Goal: Transaction & Acquisition: Purchase product/service

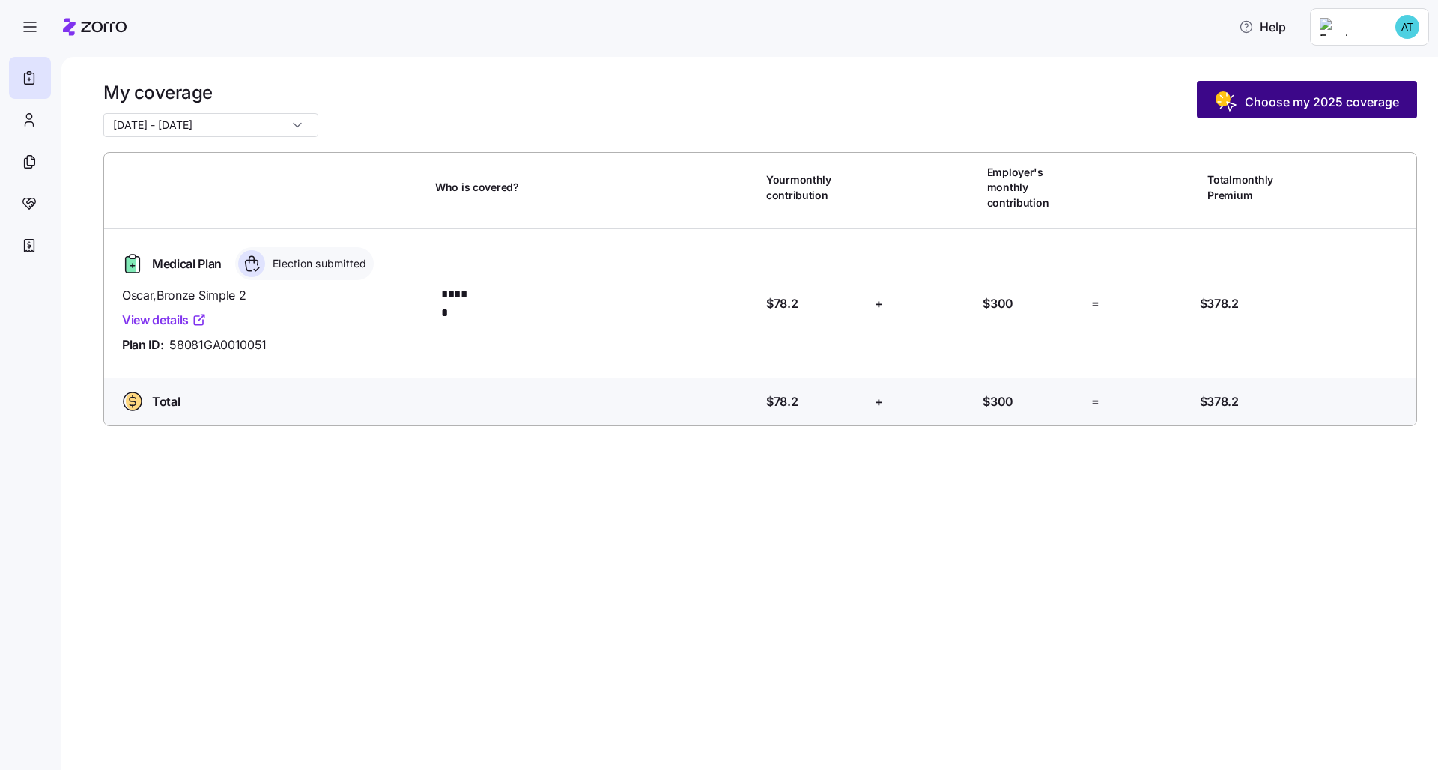
click at [720, 100] on rect "button" at bounding box center [1222, 98] width 15 height 15
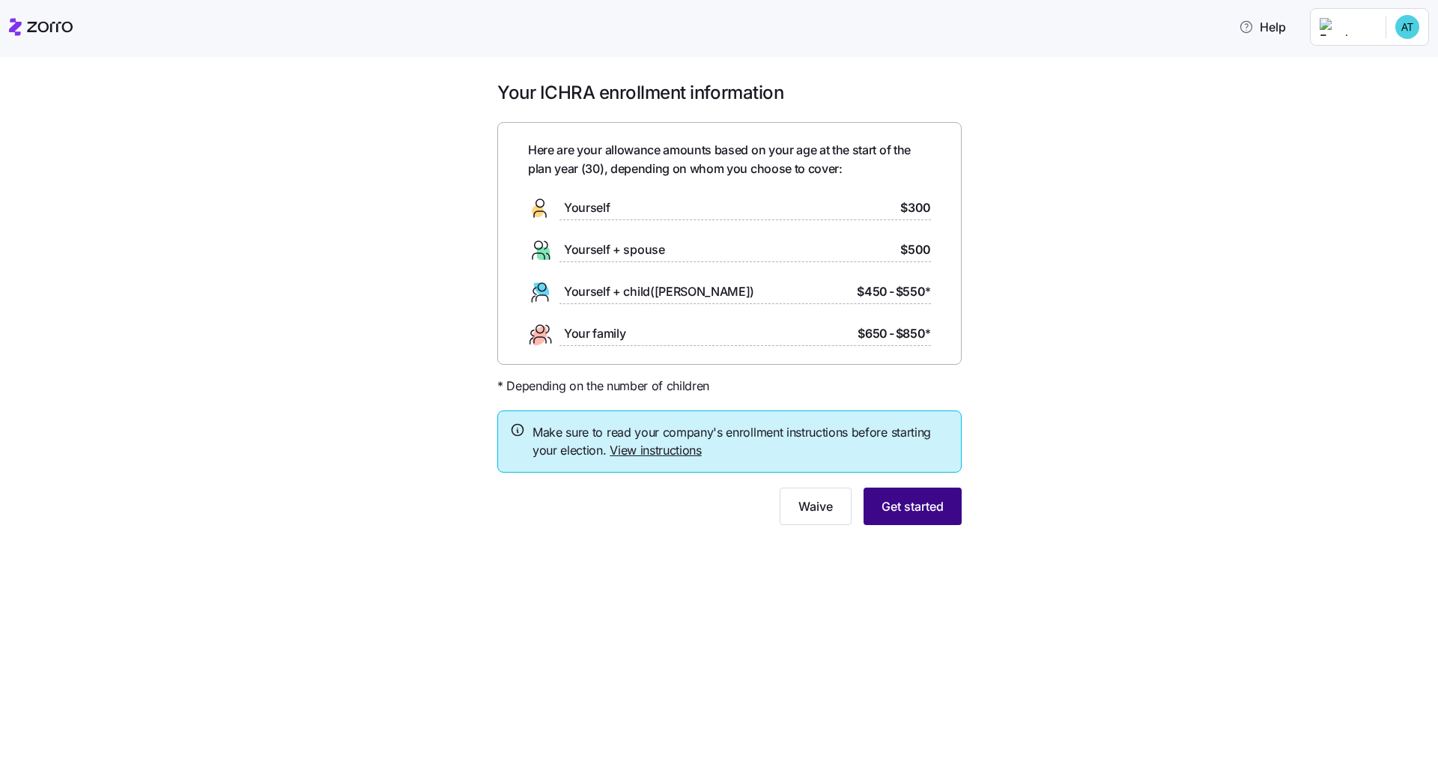
click at [720, 514] on button "Get started" at bounding box center [912, 505] width 98 height 37
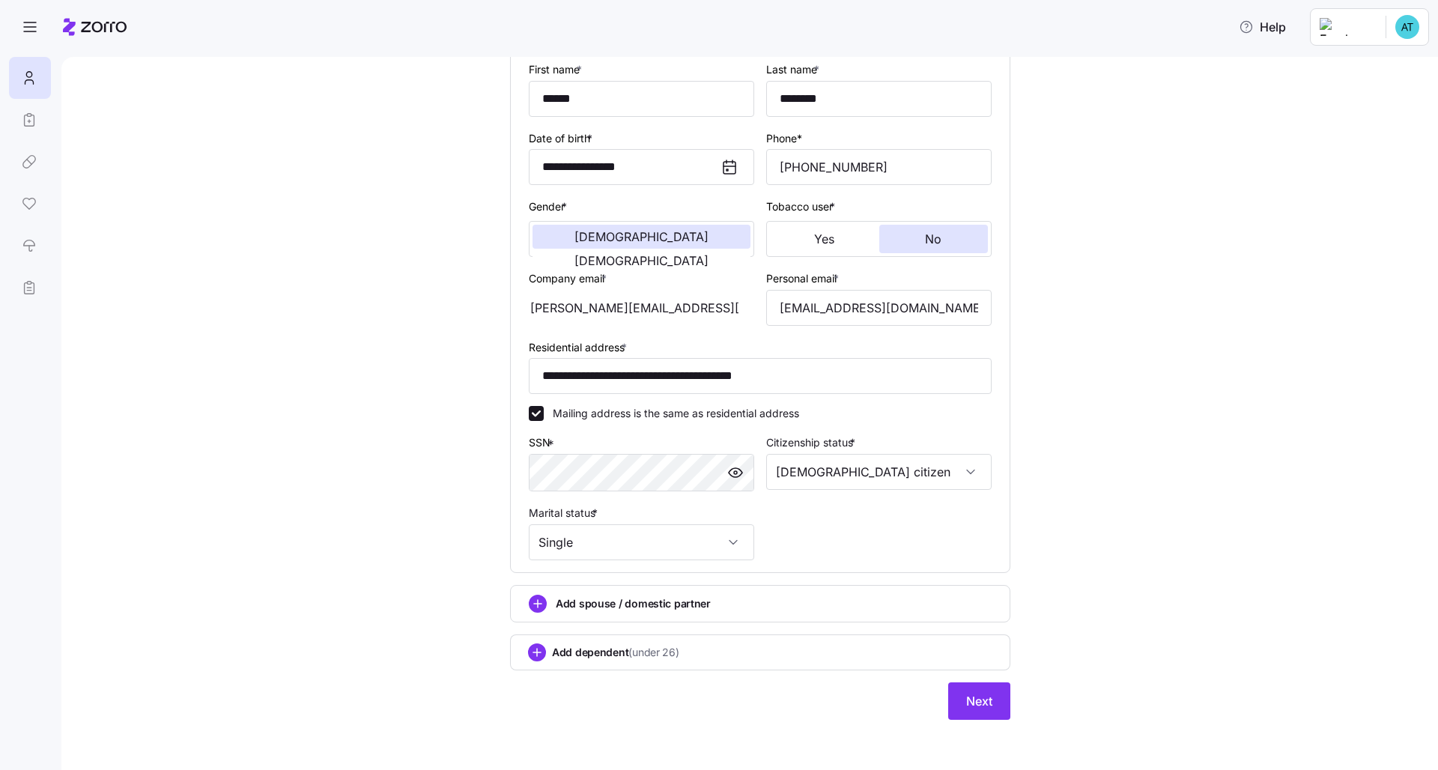
scroll to position [153, 0]
click at [720, 586] on span "Next" at bounding box center [979, 702] width 26 height 18
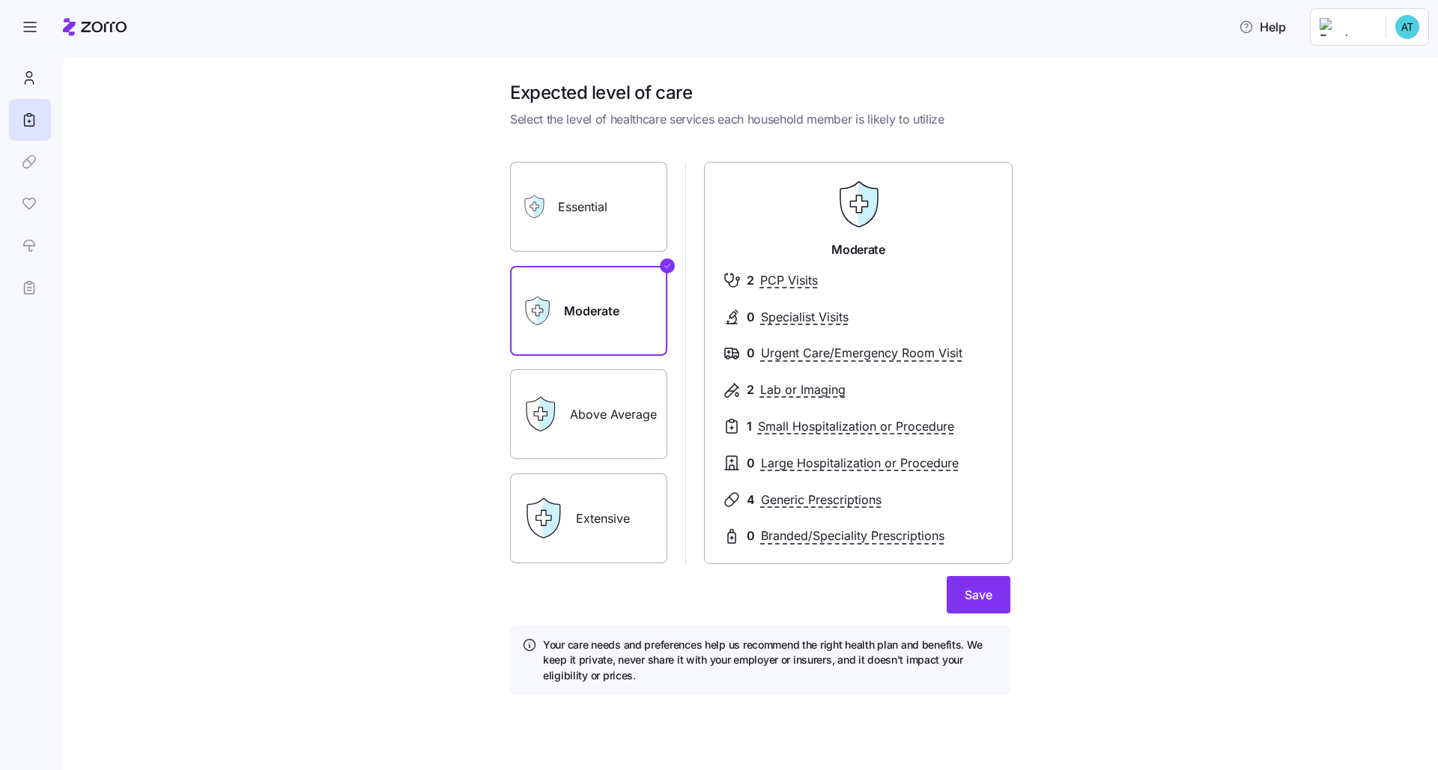
click at [636, 230] on label "Essential" at bounding box center [588, 207] width 157 height 90
click at [0, 0] on input "Essential" at bounding box center [0, 0] width 0 height 0
click at [608, 512] on label "Extensive" at bounding box center [588, 518] width 157 height 90
click at [0, 0] on input "Extensive" at bounding box center [0, 0] width 0 height 0
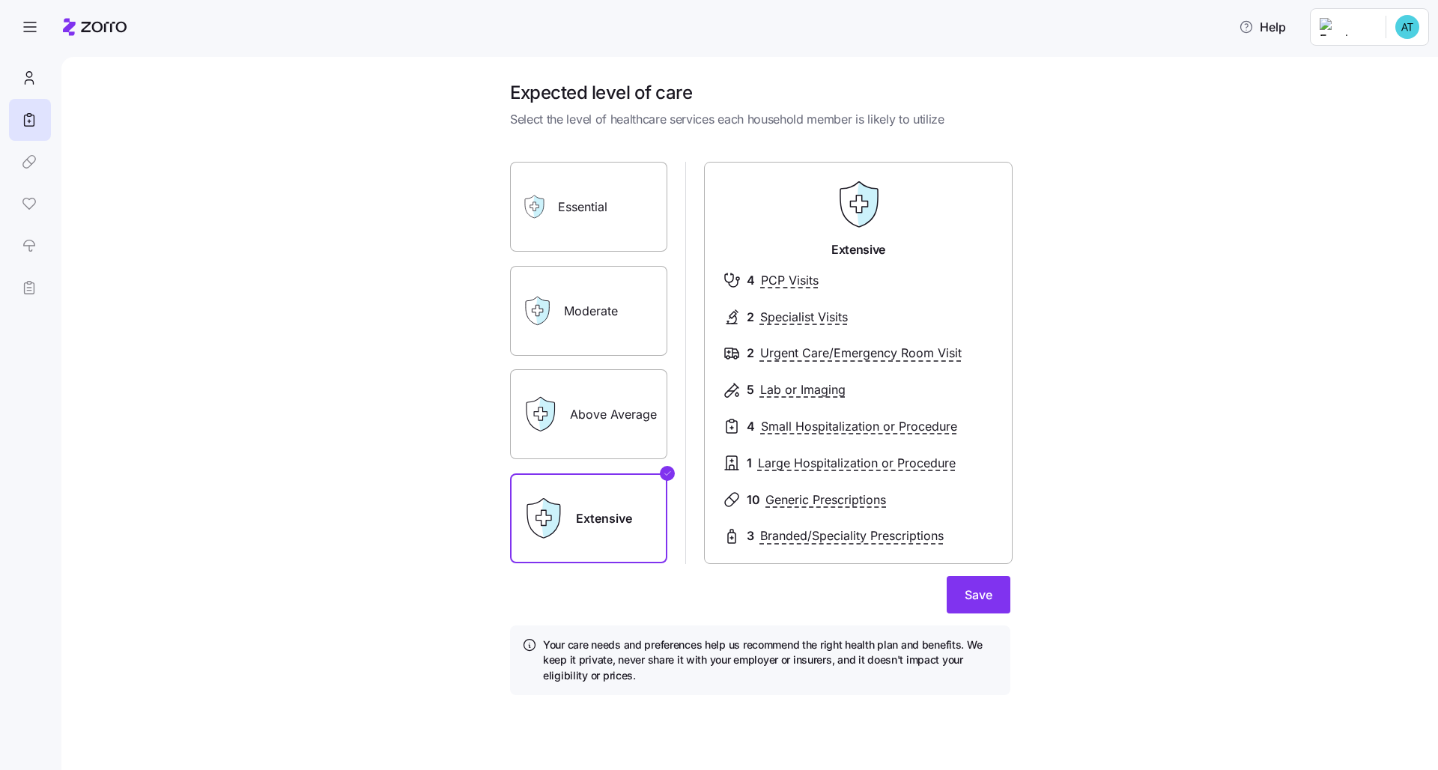
click at [614, 395] on label "Above Average" at bounding box center [588, 414] width 157 height 90
click at [0, 0] on input "Above Average" at bounding box center [0, 0] width 0 height 0
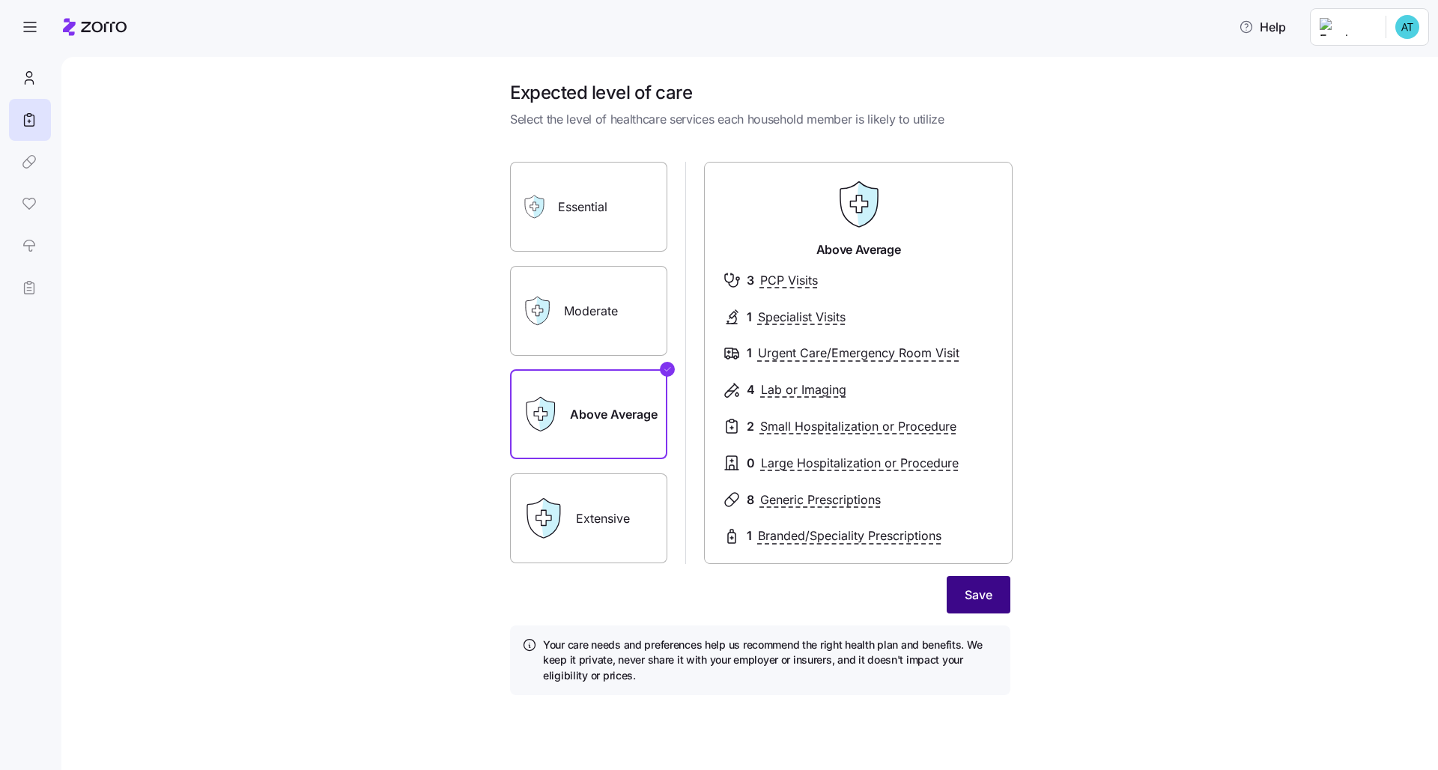
click at [720, 586] on span "Save" at bounding box center [978, 595] width 28 height 18
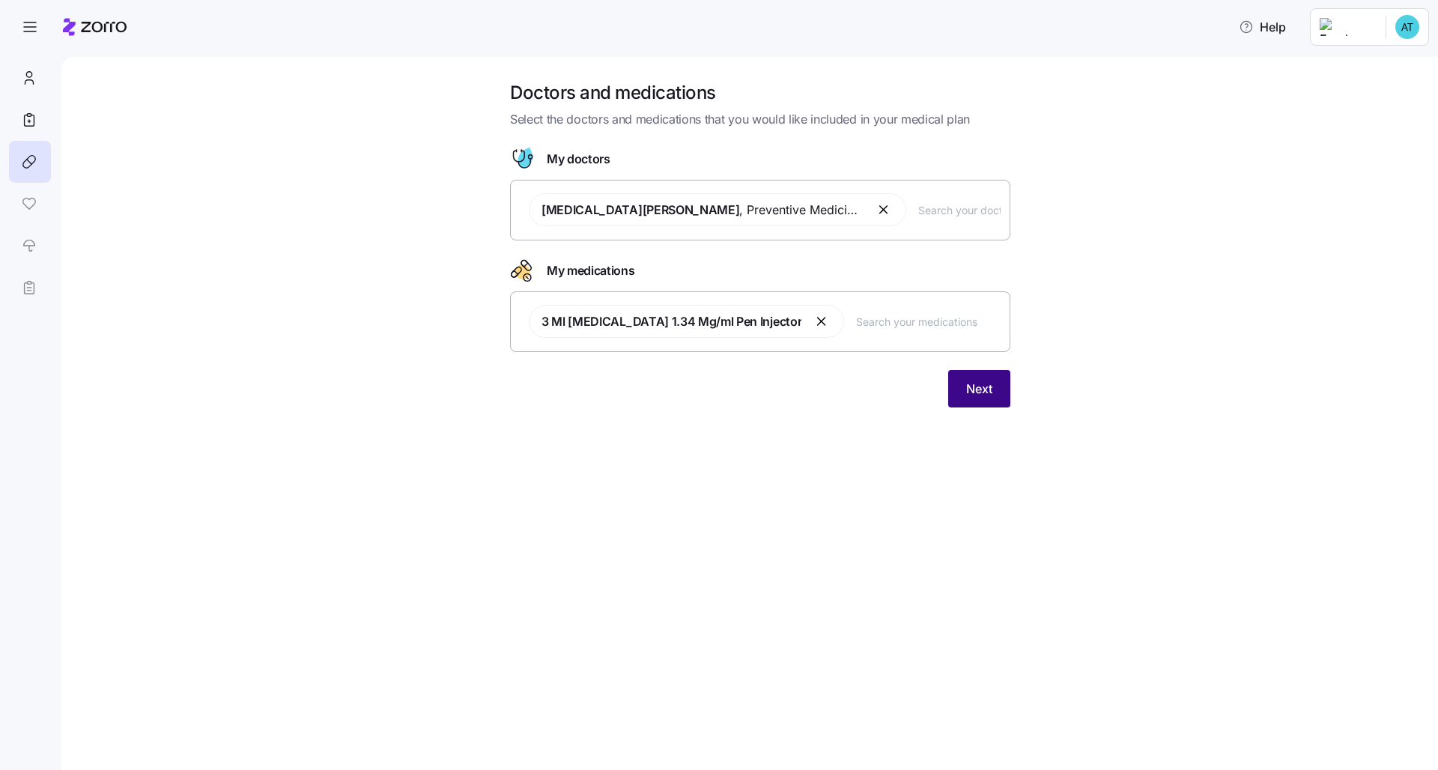
click at [720, 397] on button "Next" at bounding box center [979, 388] width 62 height 37
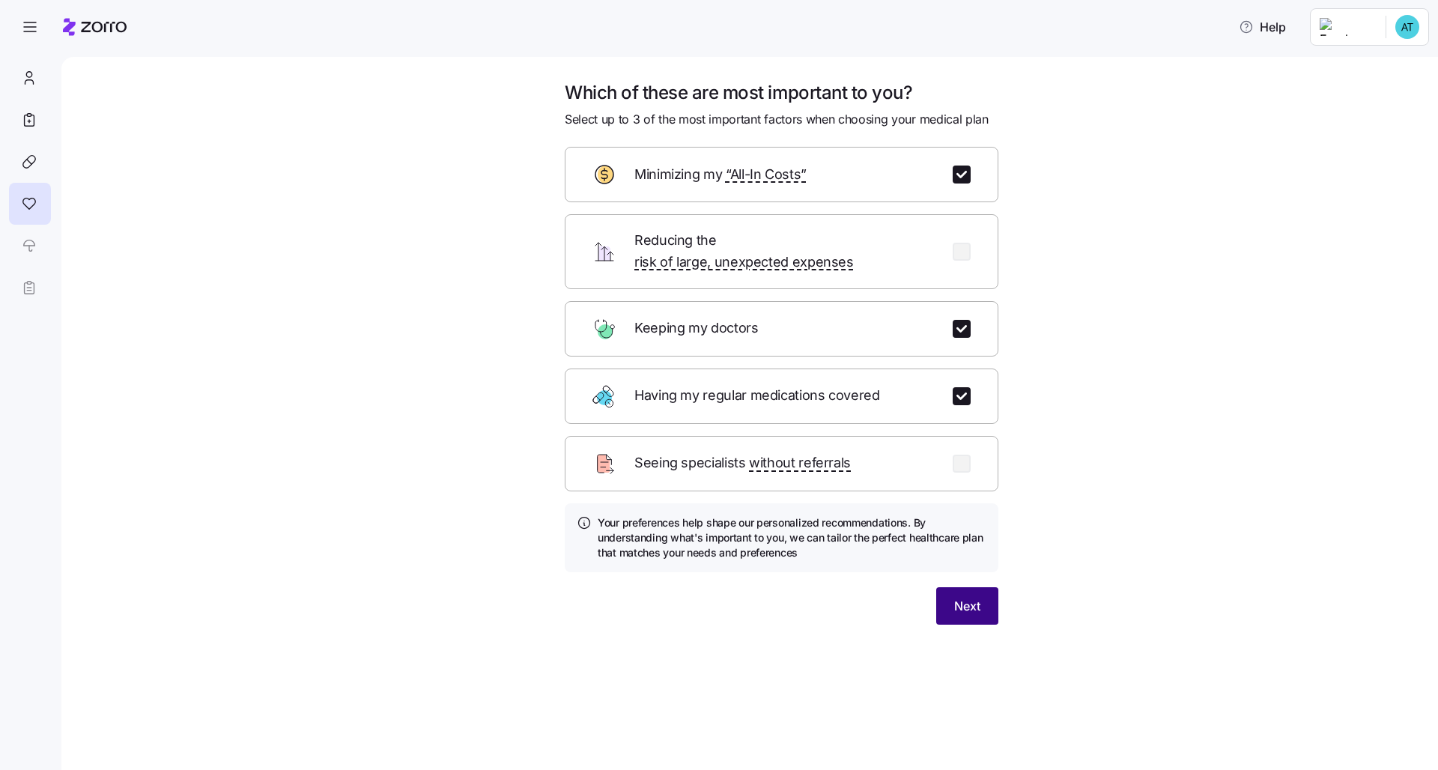
click at [720, 586] on span "Next" at bounding box center [967, 606] width 26 height 18
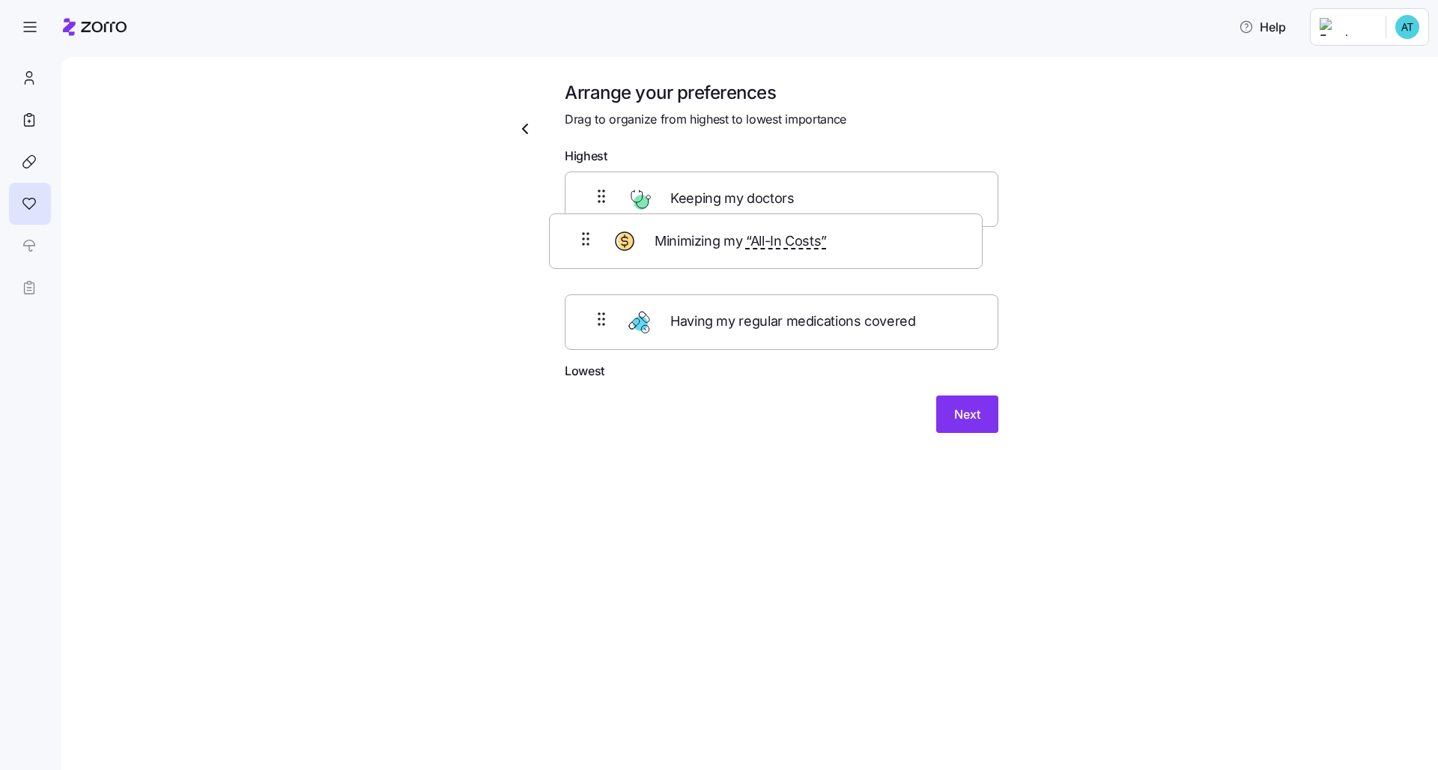
drag, startPoint x: 939, startPoint y: 209, endPoint x: 919, endPoint y: 263, distance: 57.3
click at [720, 263] on div "Minimizing my “All-In Costs” Keeping my doctors Having my regular medications c…" at bounding box center [782, 266] width 434 height 190
drag, startPoint x: 914, startPoint y: 332, endPoint x: 913, endPoint y: 264, distance: 68.9
click at [720, 264] on div "Keeping my doctors Minimizing my “All-In Costs” Having my regular medications c…" at bounding box center [782, 266] width 434 height 190
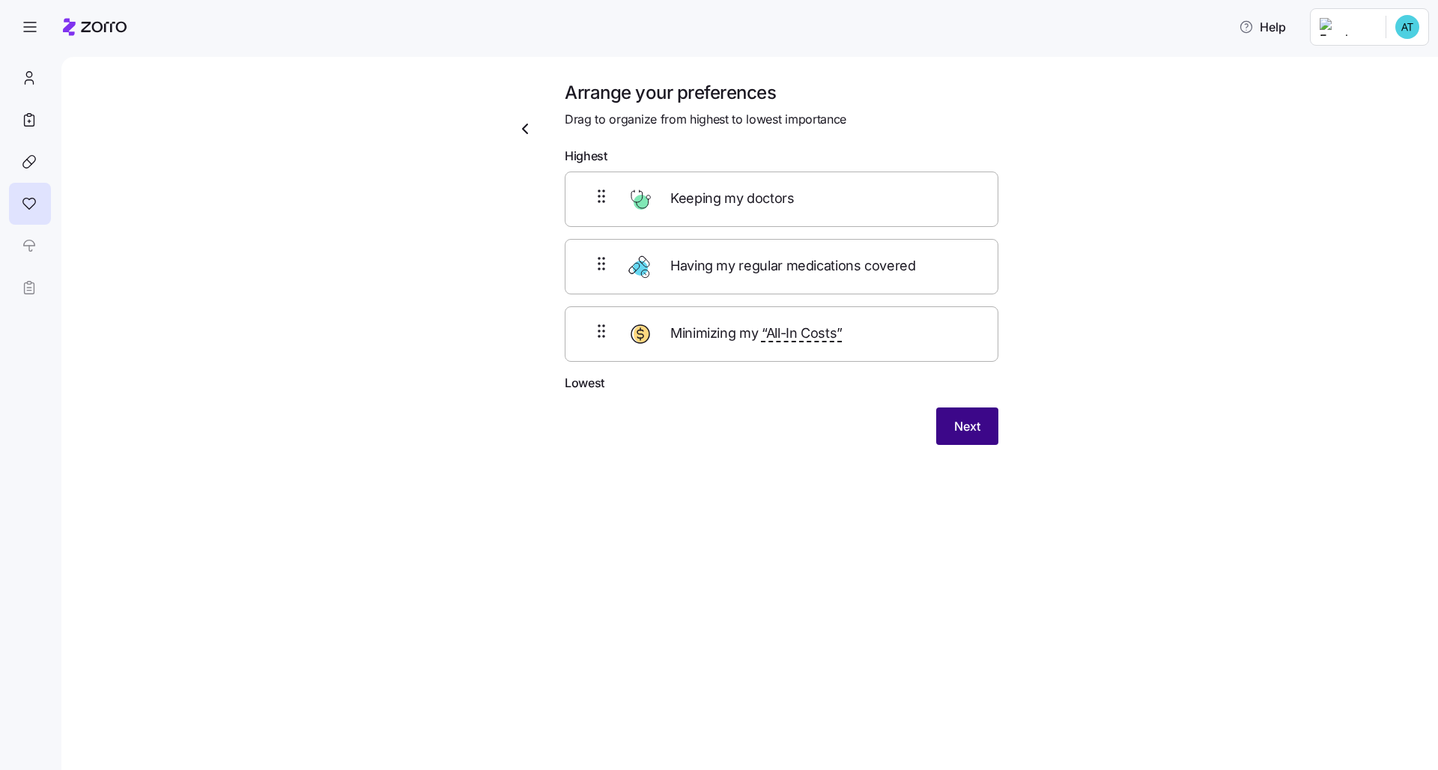
click at [720, 420] on span "Next" at bounding box center [967, 426] width 26 height 18
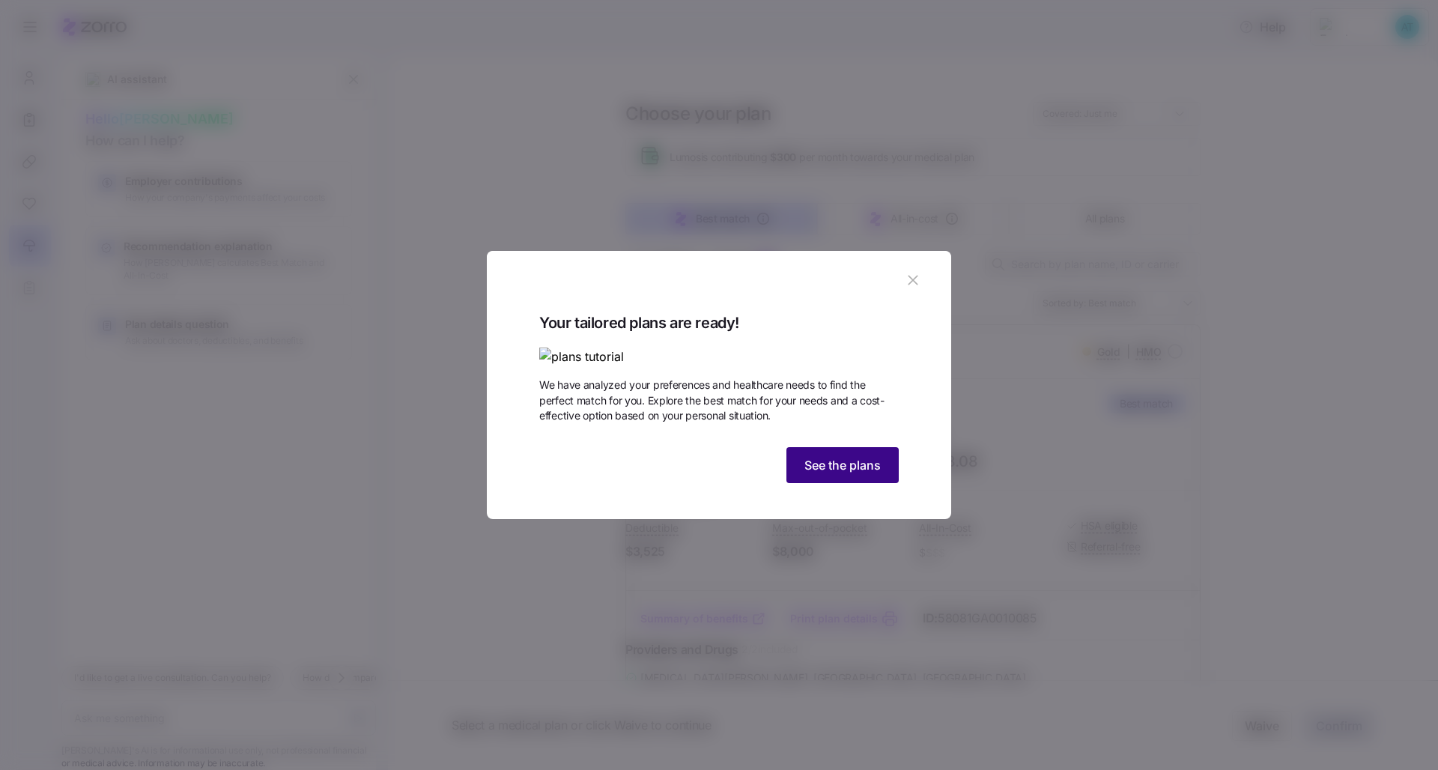
click at [720, 474] on span "See the plans" at bounding box center [842, 465] width 76 height 18
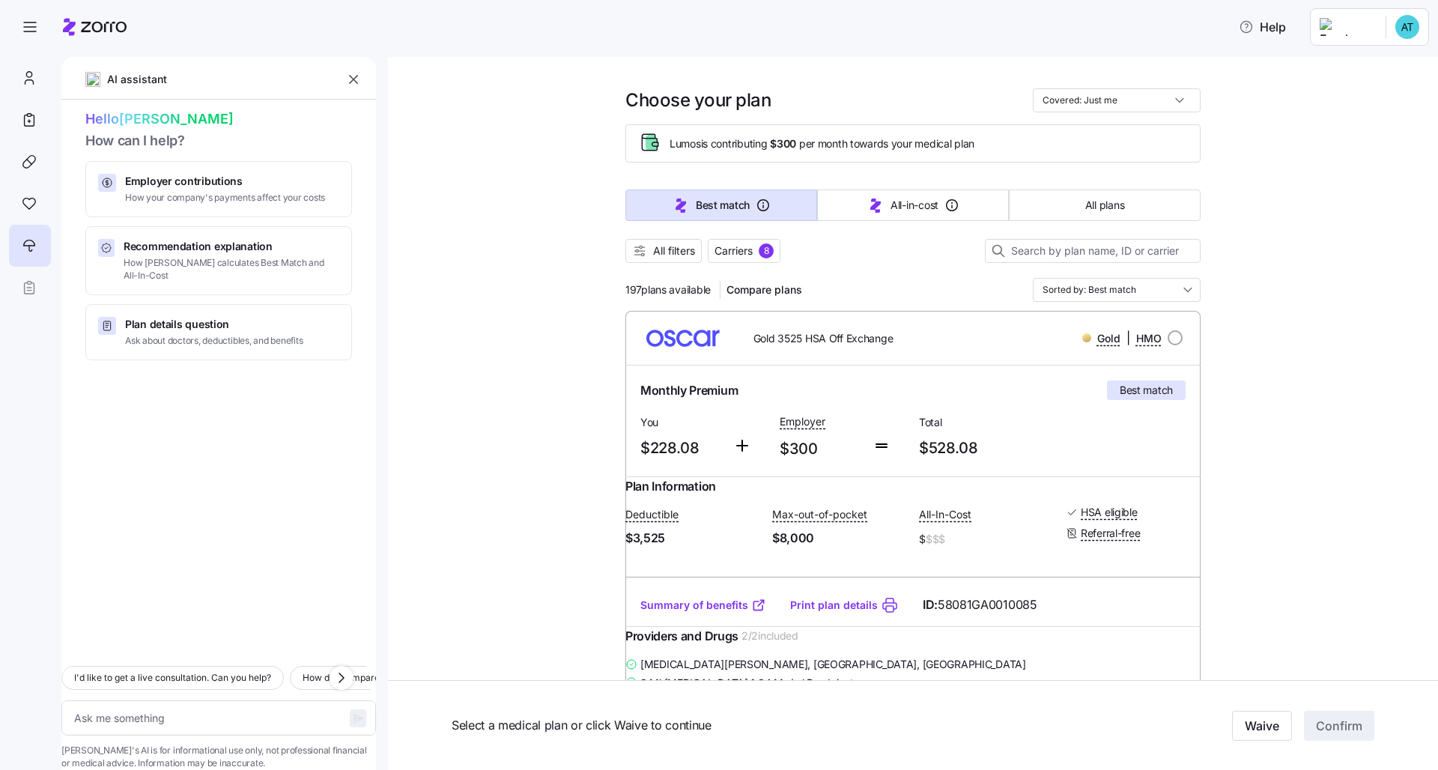
scroll to position [3, 0]
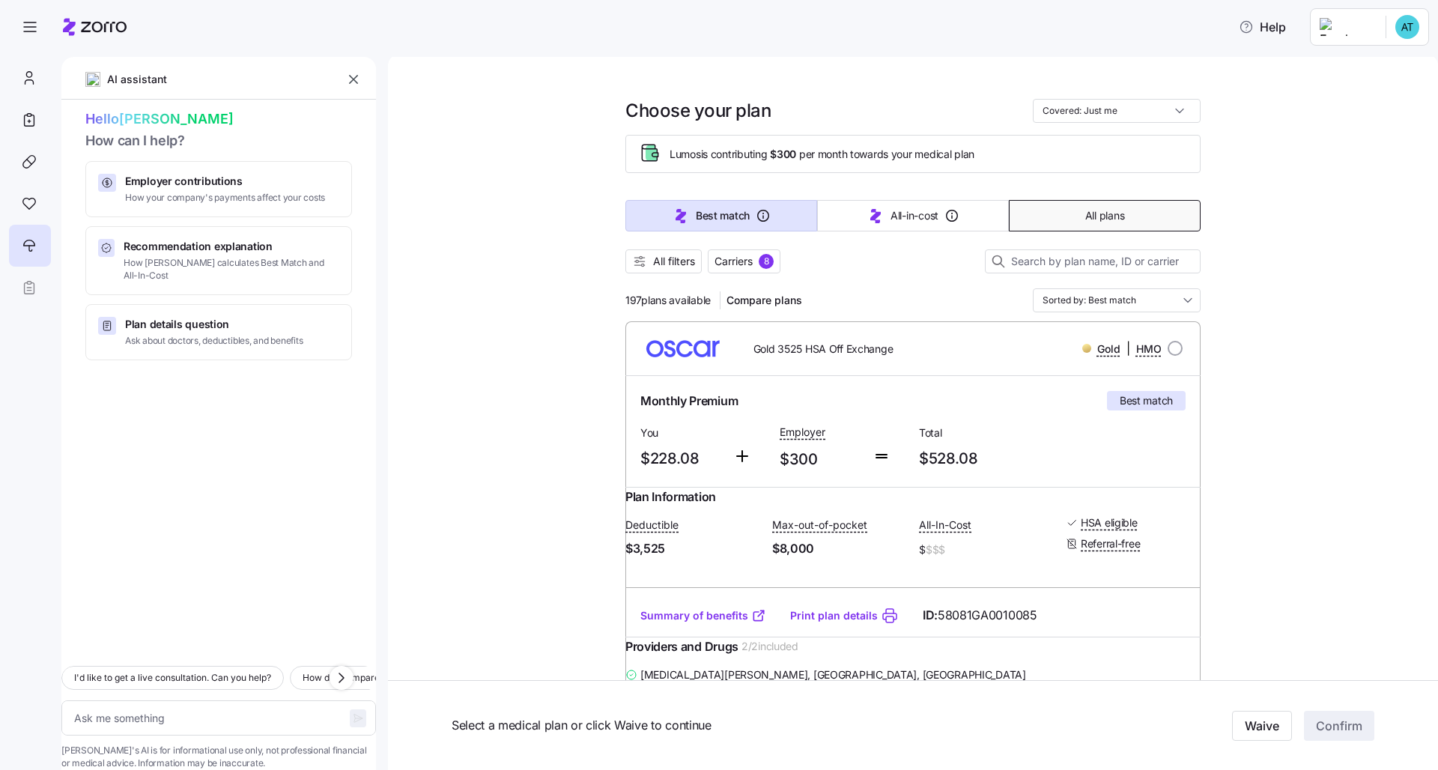
click at [720, 222] on span "All plans" at bounding box center [1104, 215] width 39 height 15
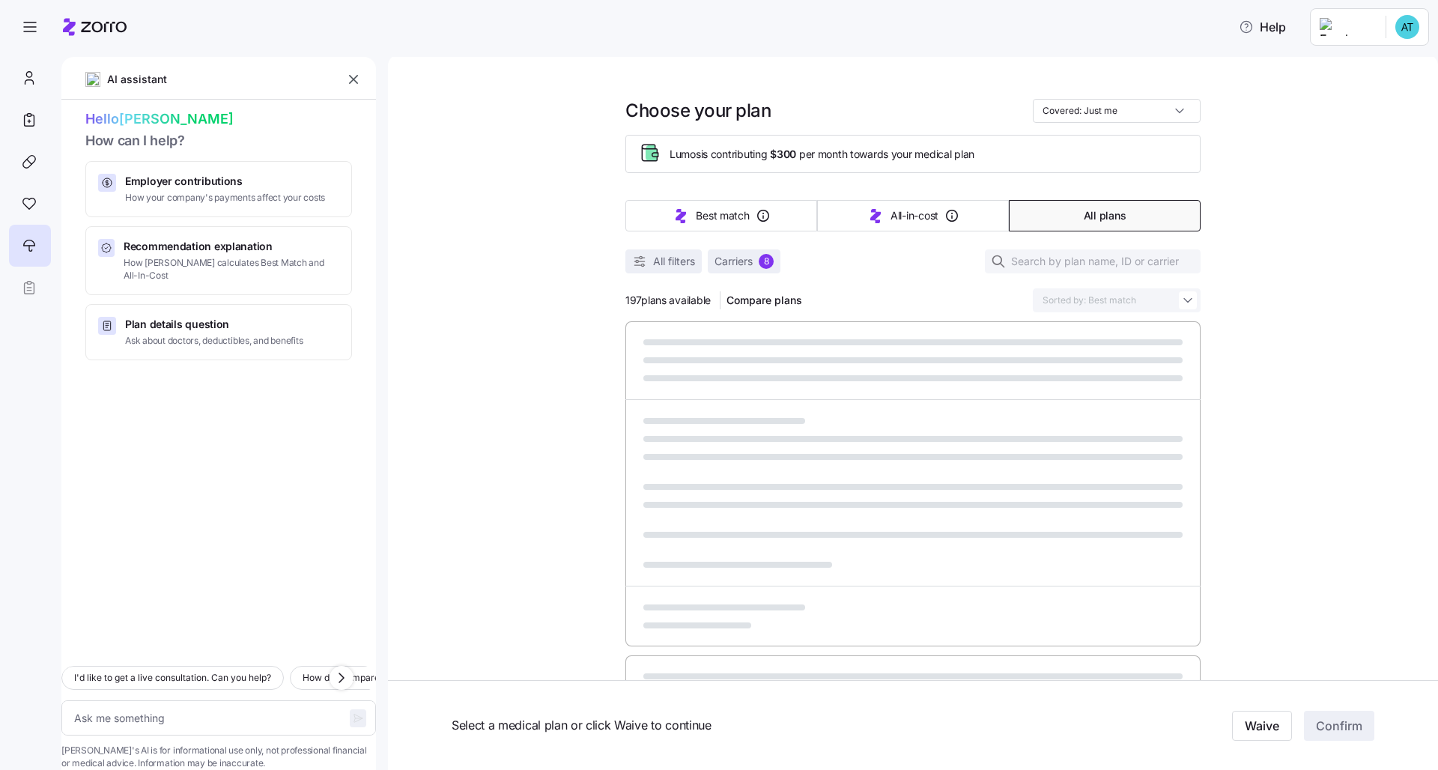
type textarea "x"
type input "Sorted by: Premium"
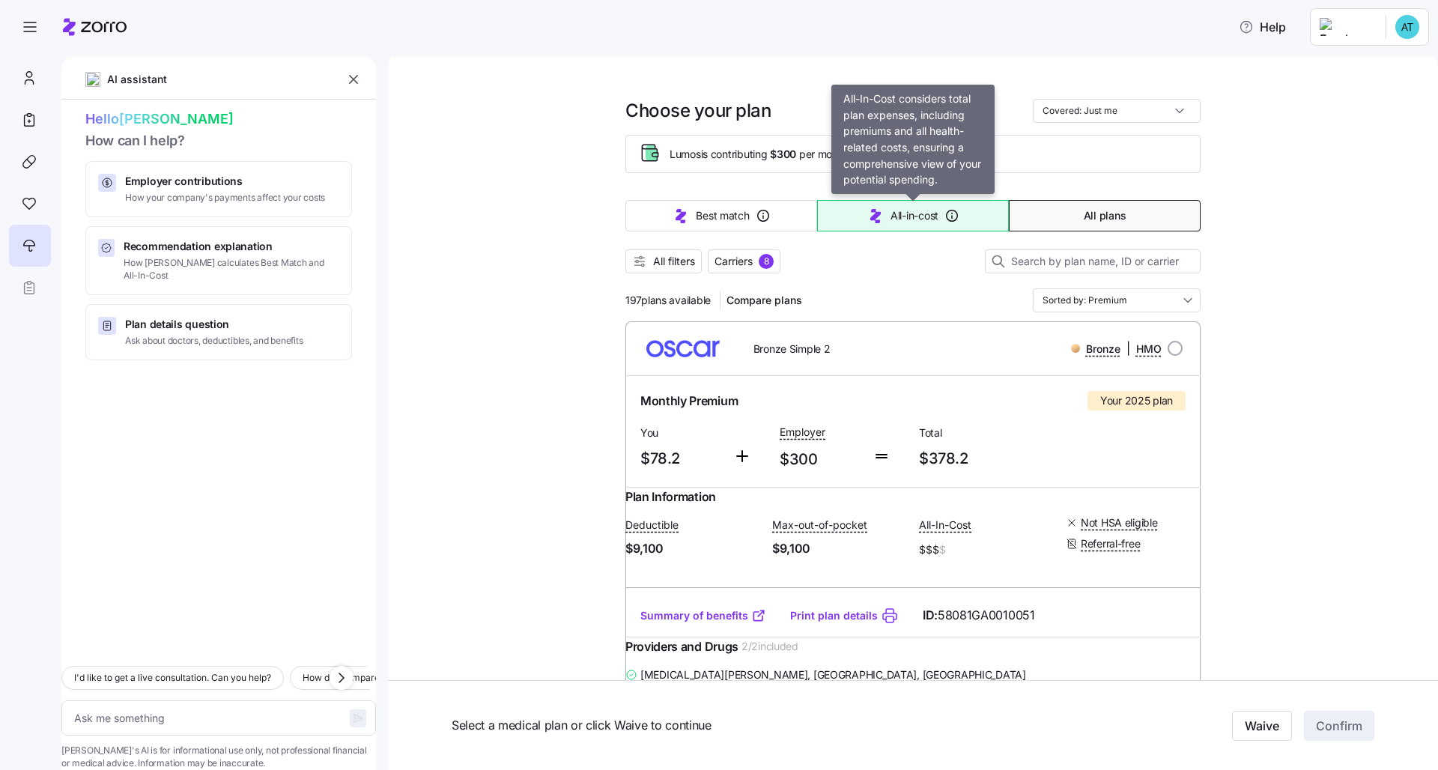
click at [720, 225] on button "All-in-cost" at bounding box center [913, 215] width 192 height 31
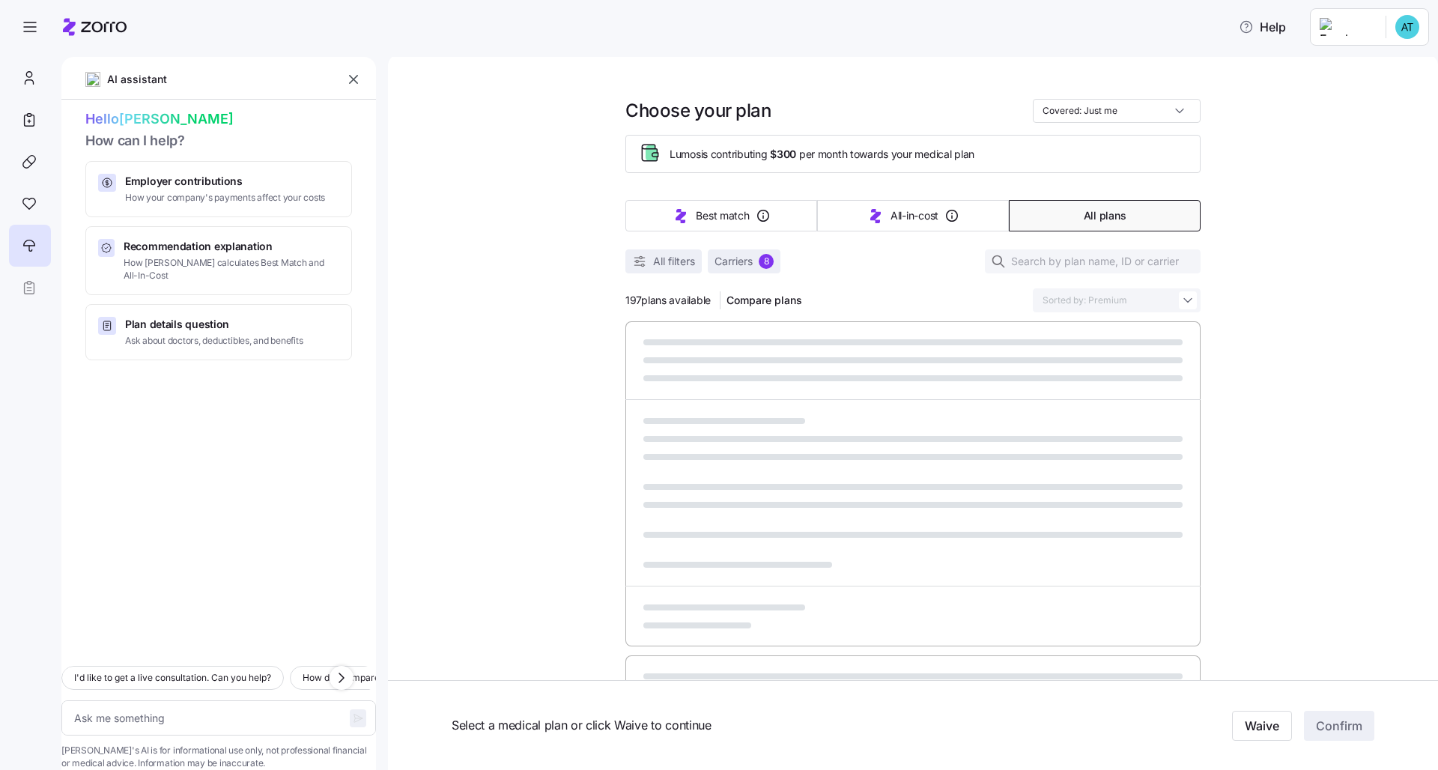
type textarea "x"
type input "Sorted by: All-in-cost"
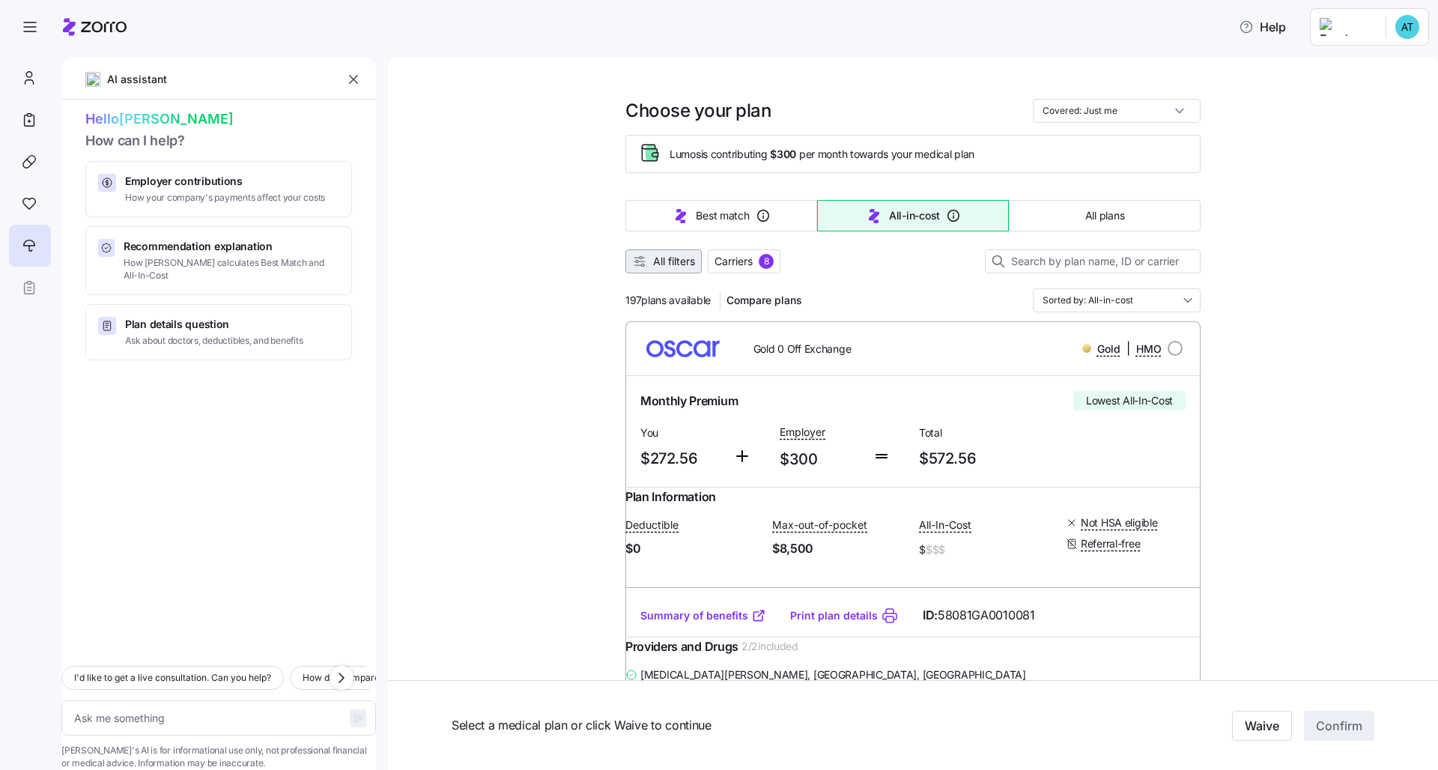
click at [691, 264] on span "All filters" at bounding box center [674, 261] width 42 height 15
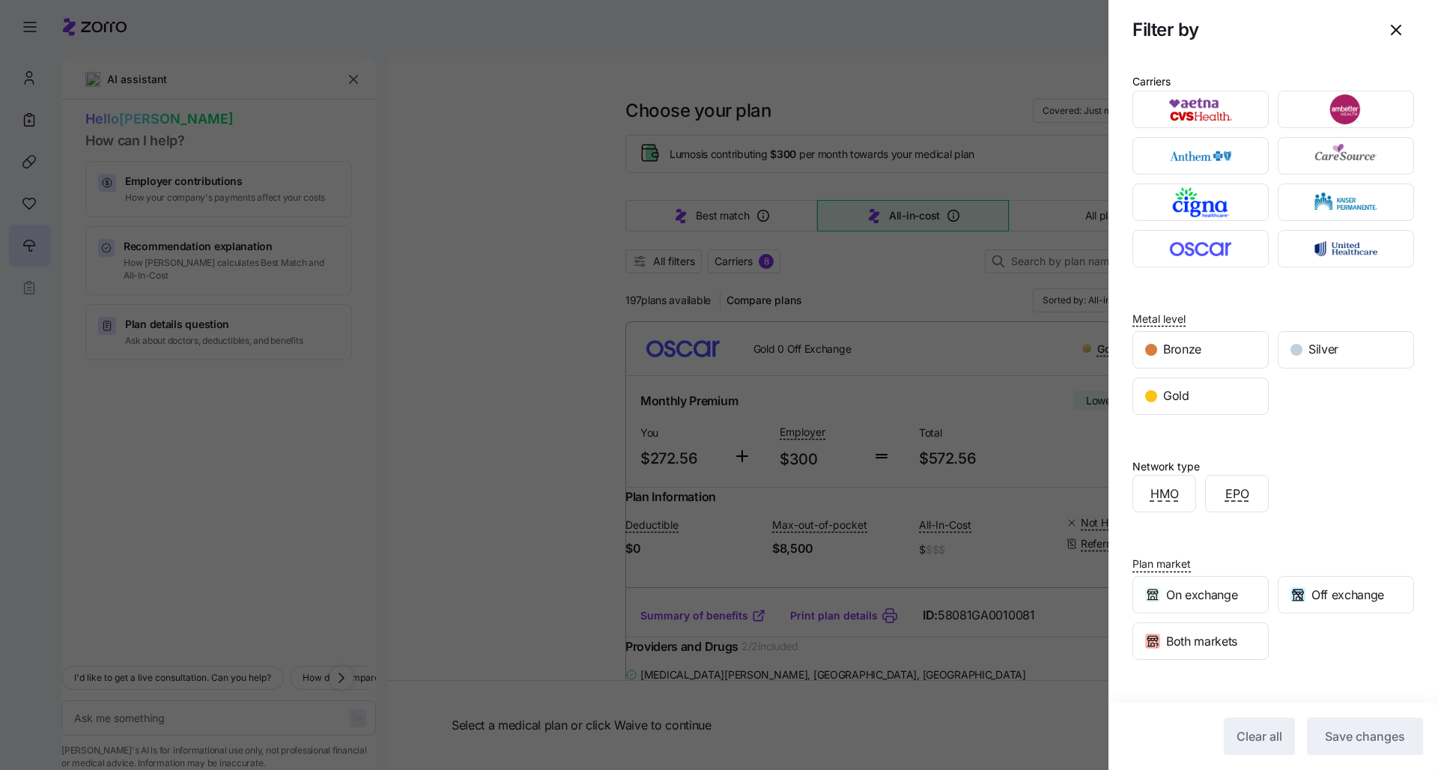
click at [574, 375] on div at bounding box center [719, 385] width 1438 height 770
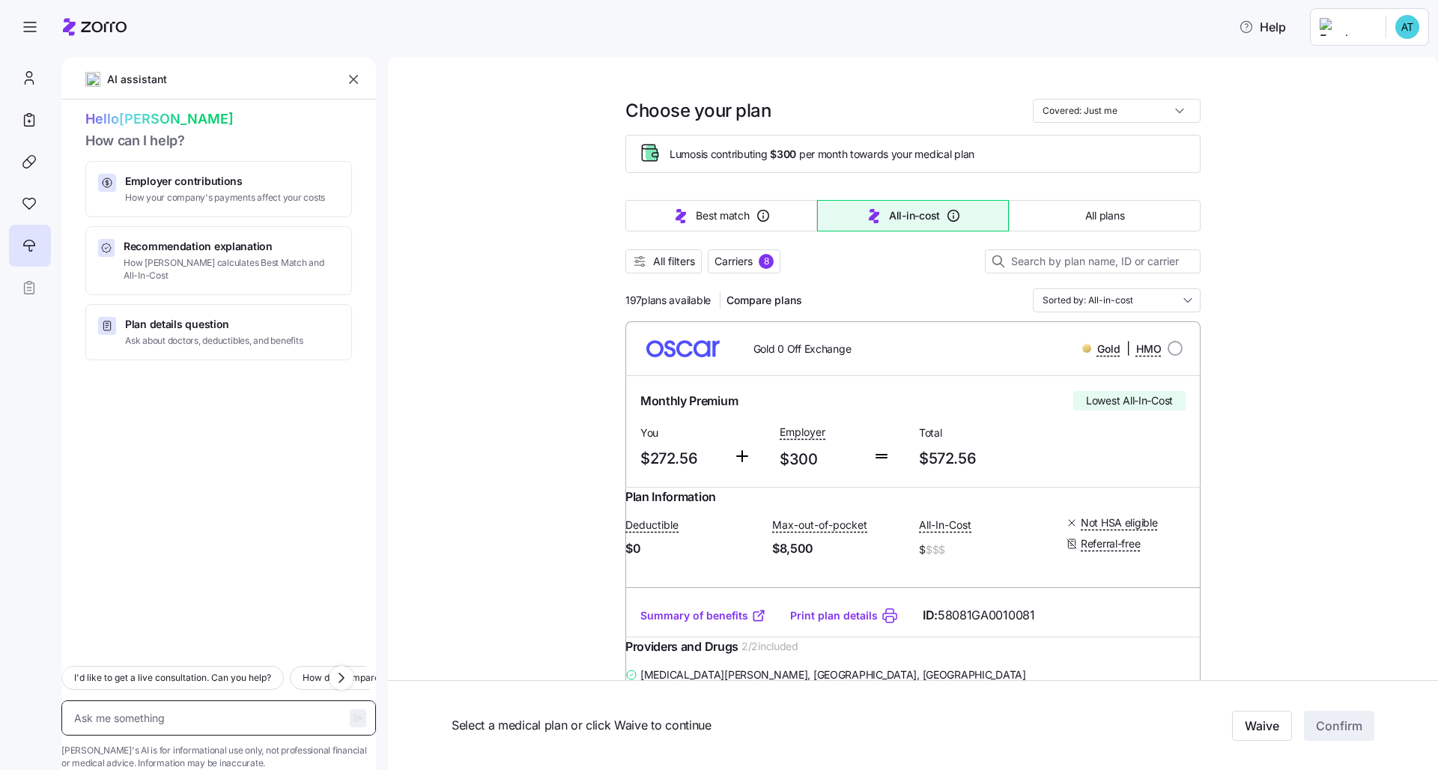
click at [190, 586] on textarea at bounding box center [218, 717] width 314 height 35
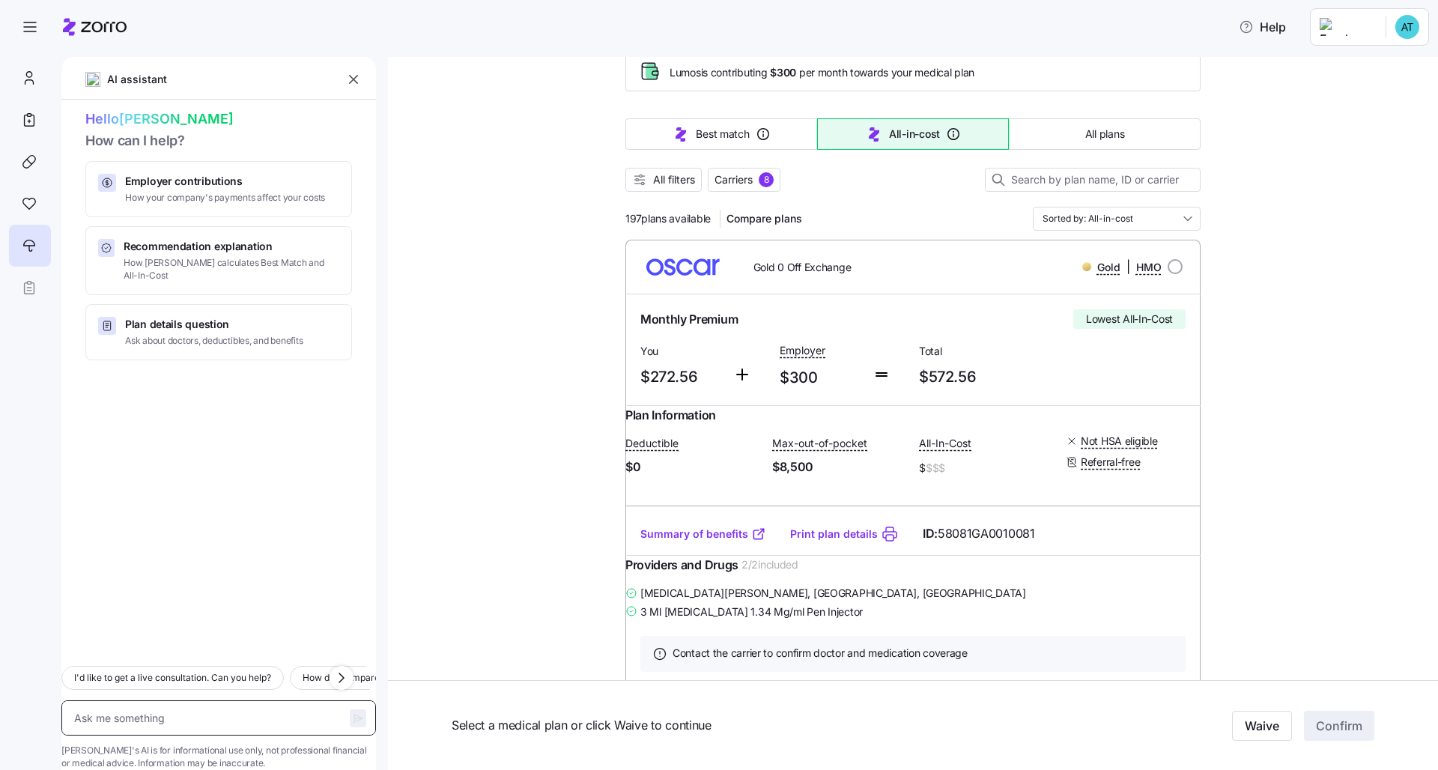
scroll to position [86, 0]
click at [650, 174] on span "All filters" at bounding box center [663, 178] width 63 height 15
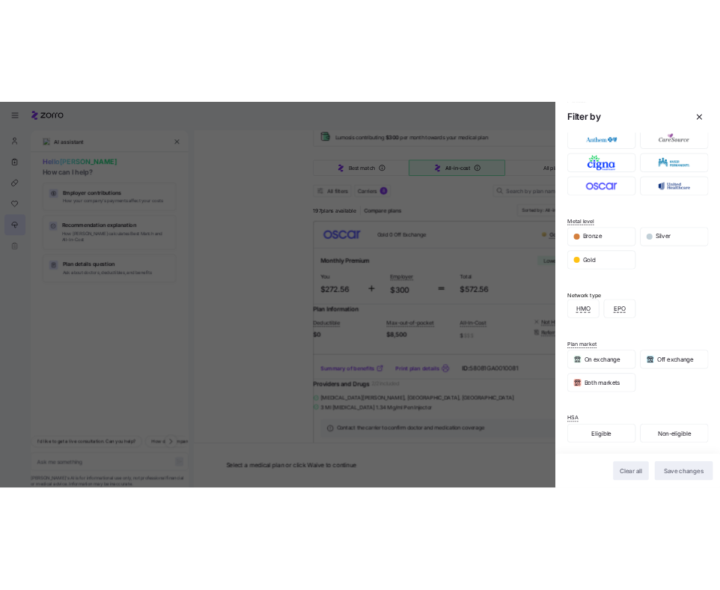
scroll to position [79, 0]
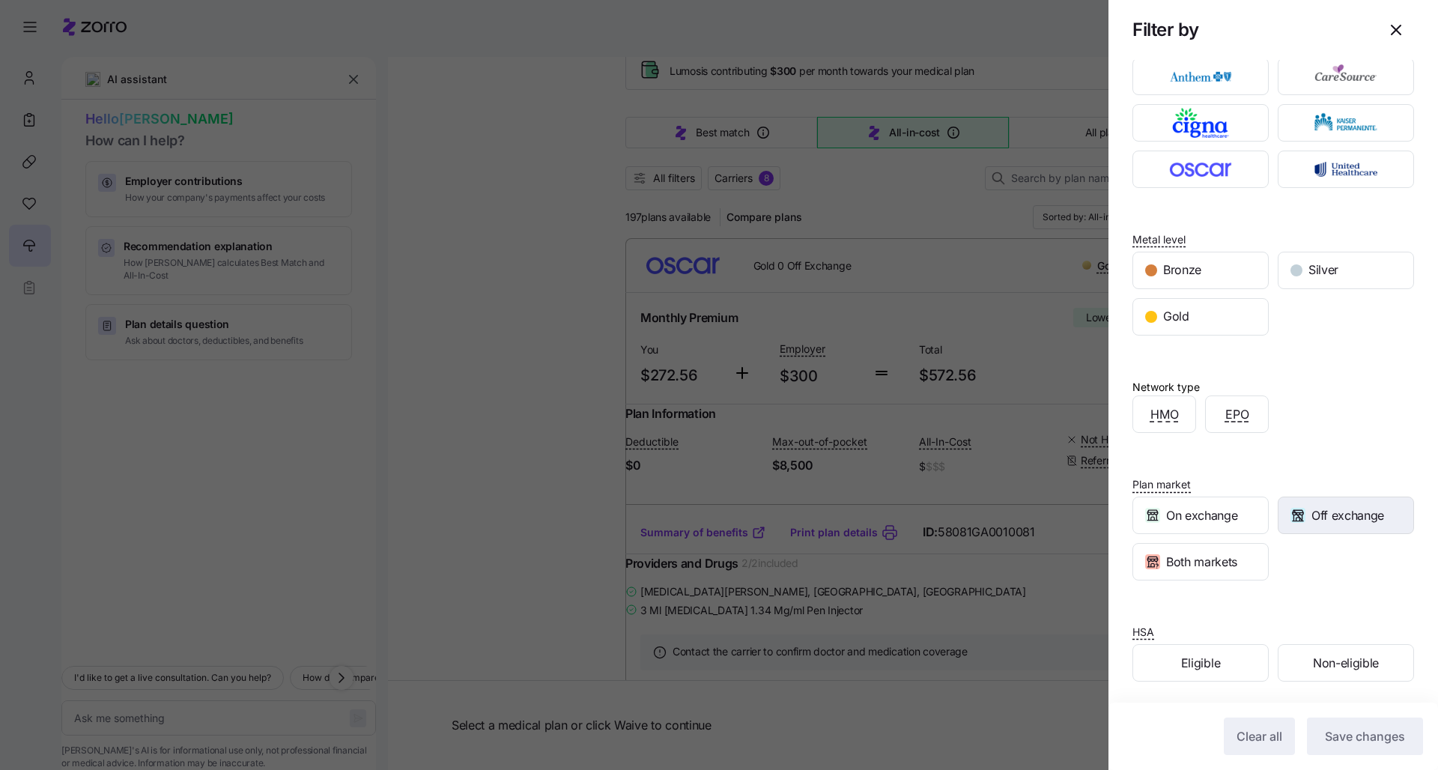
click at [720, 527] on div "Off exchange" at bounding box center [1345, 515] width 135 height 36
click at [720, 586] on button "Save changes" at bounding box center [1365, 735] width 116 height 37
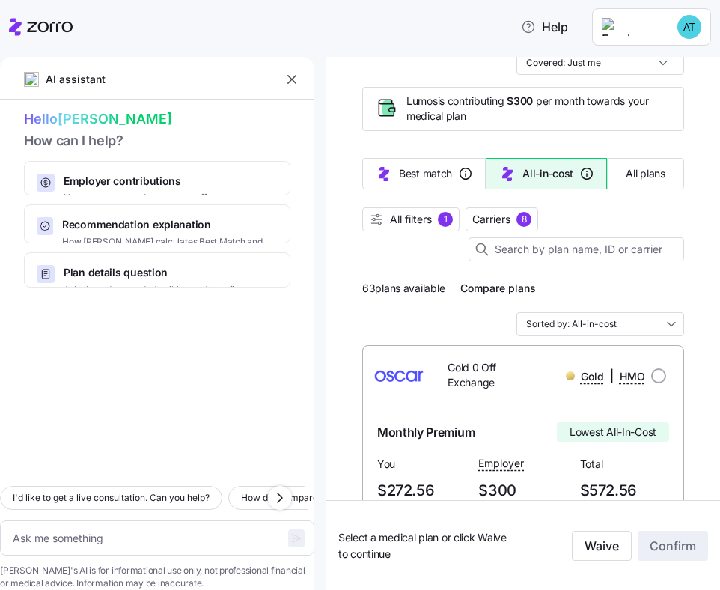
type textarea "x"
